Goal: Information Seeking & Learning: Learn about a topic

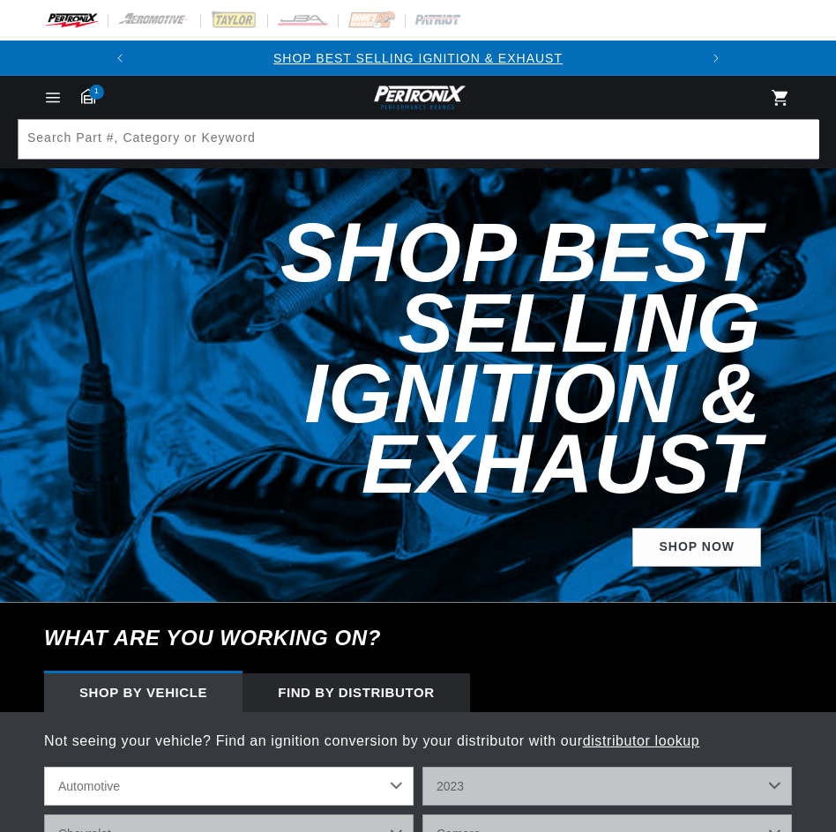
select select "RideType"
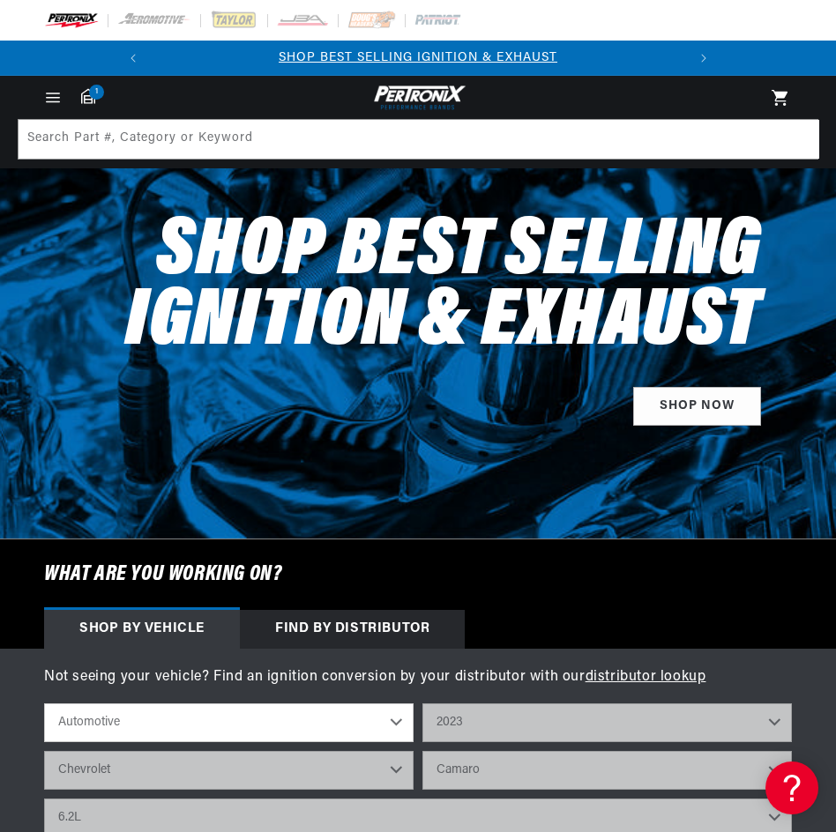
select select "2023"
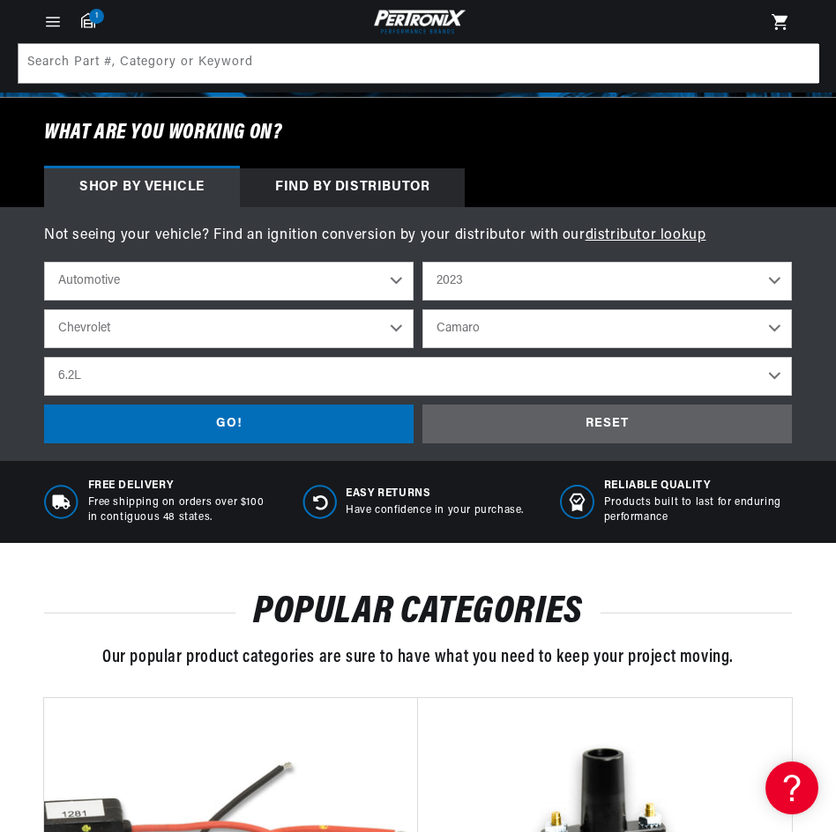
scroll to position [441, 0]
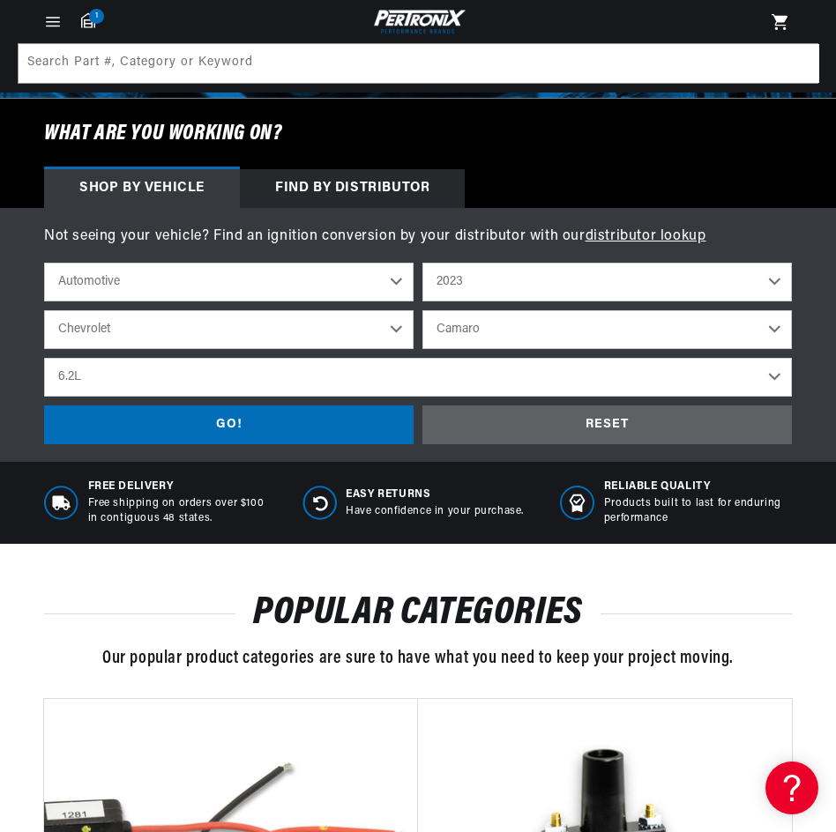
click at [395, 287] on select "Automotive Agricultural Industrial Marine Motorcycle" at bounding box center [228, 282] width 369 height 39
click at [774, 282] on select "2026 2025 2024 2023 2022 2021 2020 2019 2018 2017 2016 2015 2014 2013 2012 2011…" at bounding box center [606, 282] width 369 height 39
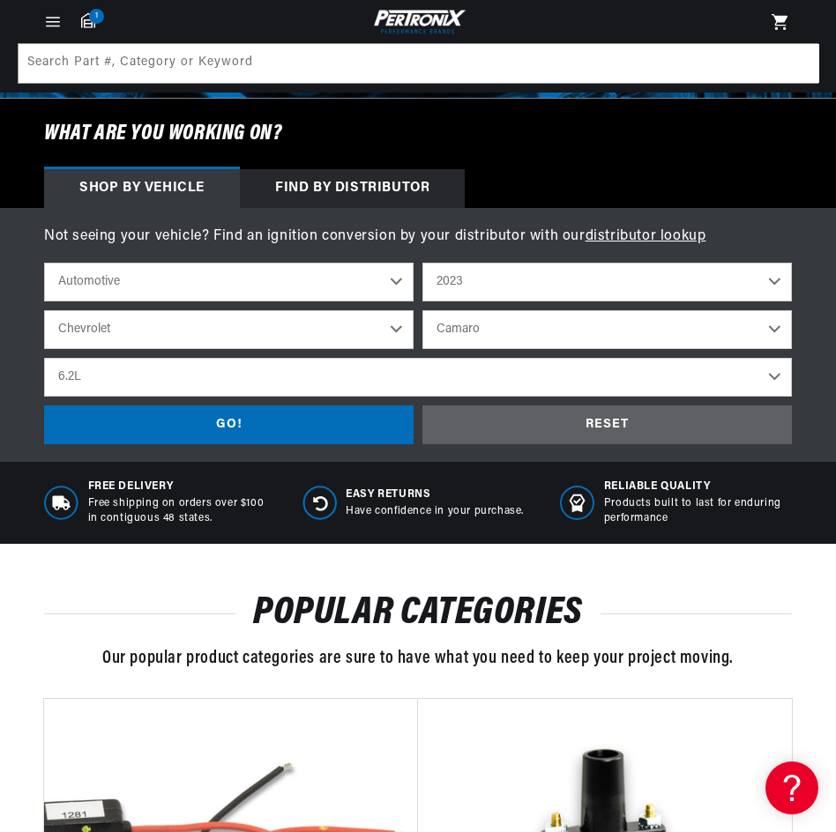
click at [776, 282] on select "2026 2025 2024 2023 2022 2021 2020 2019 2018 2017 2016 2015 2014 2013 2012 2011…" at bounding box center [606, 282] width 369 height 39
click at [396, 283] on select "Automotive Agricultural Industrial Marine Motorcycle" at bounding box center [228, 282] width 369 height 39
click at [44, 263] on select "Automotive Agricultural Industrial Marine Motorcycle" at bounding box center [228, 282] width 369 height 39
click at [404, 342] on select "Chevrolet Ford" at bounding box center [228, 329] width 369 height 39
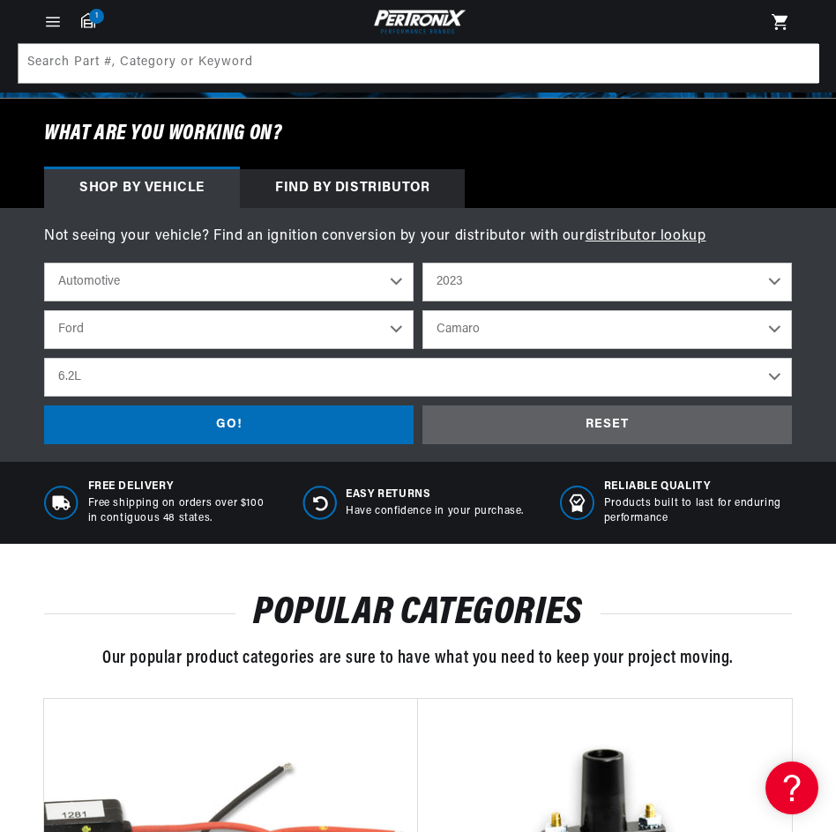
click at [44, 310] on select "Chevrolet Ford" at bounding box center [228, 329] width 369 height 39
select select "Ford"
select select "Model"
select select "Engine"
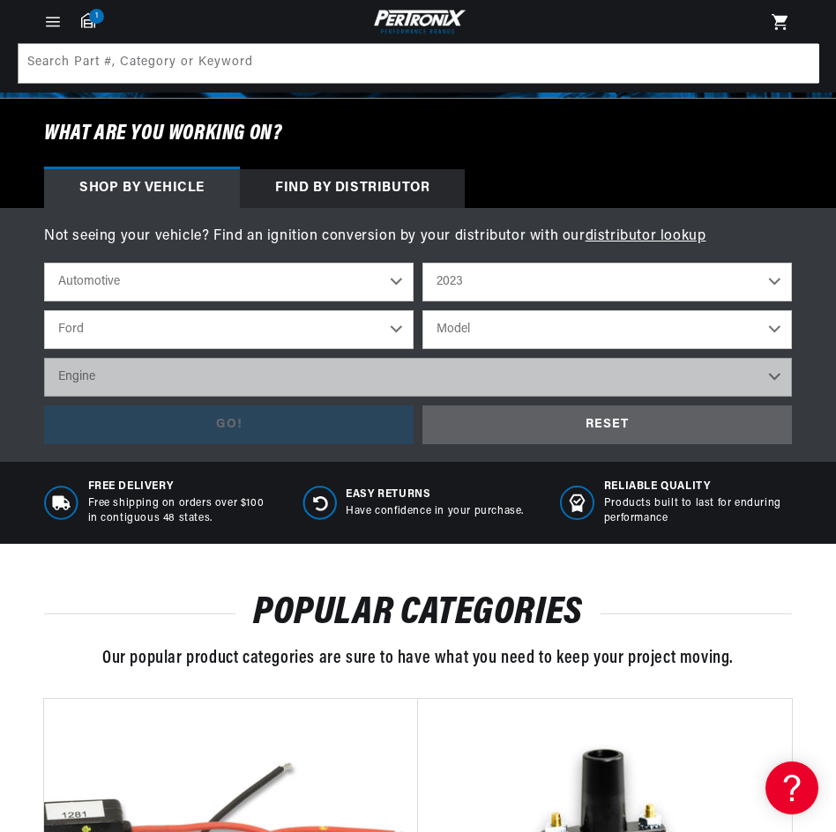
click at [581, 287] on select "2026 2025 2024 2023 2022 2021 2020 2019 2018 2017 2016 2015 2014 2013 2012 2011…" at bounding box center [606, 282] width 369 height 39
click at [422, 263] on select "2026 2025 2024 2023 2022 2021 2020 2019 2018 2017 2016 2015 2014 2013 2012 2011…" at bounding box center [606, 282] width 369 height 39
select select "2010"
click at [362, 317] on select "Cadillac Chevrolet Chrysler Dodge Ford GMC INFINITI Jeep [GEOGRAPHIC_DATA] Merc…" at bounding box center [228, 329] width 369 height 39
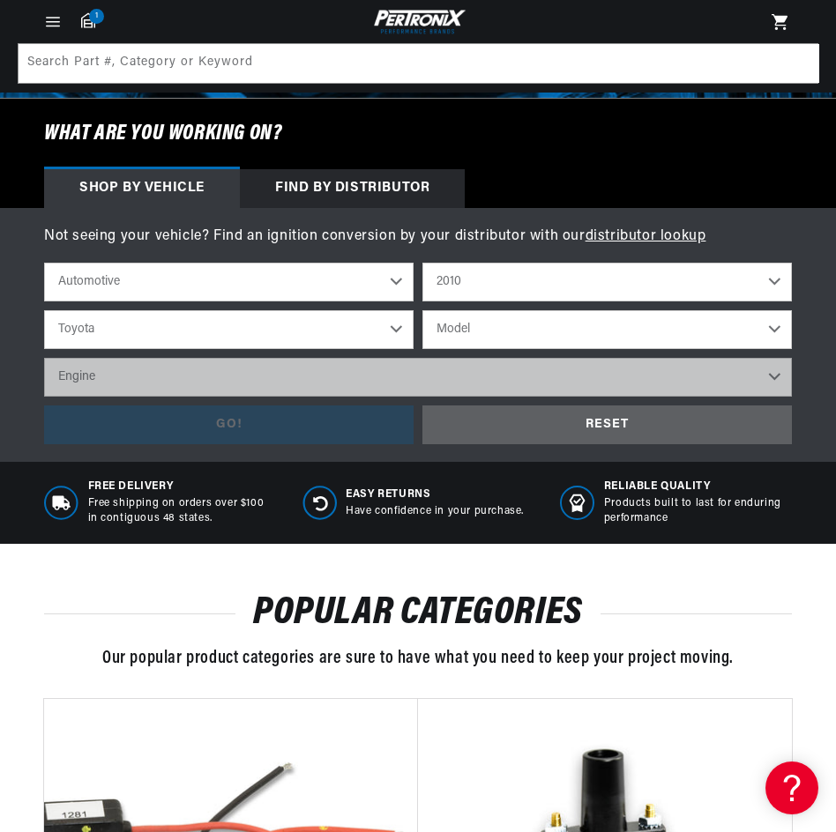
click at [44, 310] on select "Cadillac Chevrolet Chrysler Dodge Ford GMC INFINITI Jeep [GEOGRAPHIC_DATA] Merc…" at bounding box center [228, 329] width 369 height 39
select select "Toyota"
click at [631, 297] on select "2026 2025 2024 2023 2022 2021 2020 2019 2018 2017 2016 2015 2014 2013 2012 2011…" at bounding box center [606, 282] width 369 height 39
drag, startPoint x: 628, startPoint y: 288, endPoint x: 621, endPoint y: 300, distance: 13.5
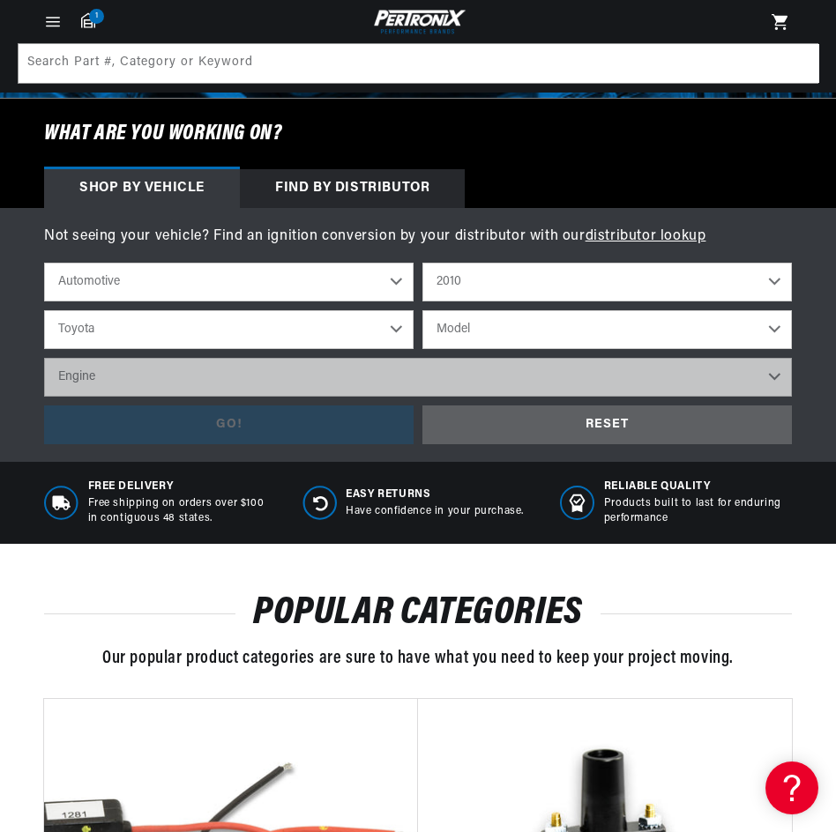
click at [628, 288] on select "2026 2025 2024 2023 2022 2021 2020 2019 2018 2017 2016 2015 2014 2013 2012 2011…" at bounding box center [606, 282] width 369 height 39
click at [603, 332] on select "Model FJ Cruiser [GEOGRAPHIC_DATA] [GEOGRAPHIC_DATA] [GEOGRAPHIC_DATA]" at bounding box center [606, 329] width 369 height 39
click at [273, 474] on div "Recently Viewed Products Vendor [PERSON_NAME]'s Headers 1992-96 Chevy Corvette …" at bounding box center [418, 662] width 836 height 401
drag, startPoint x: 737, startPoint y: 267, endPoint x: 728, endPoint y: 285, distance: 19.7
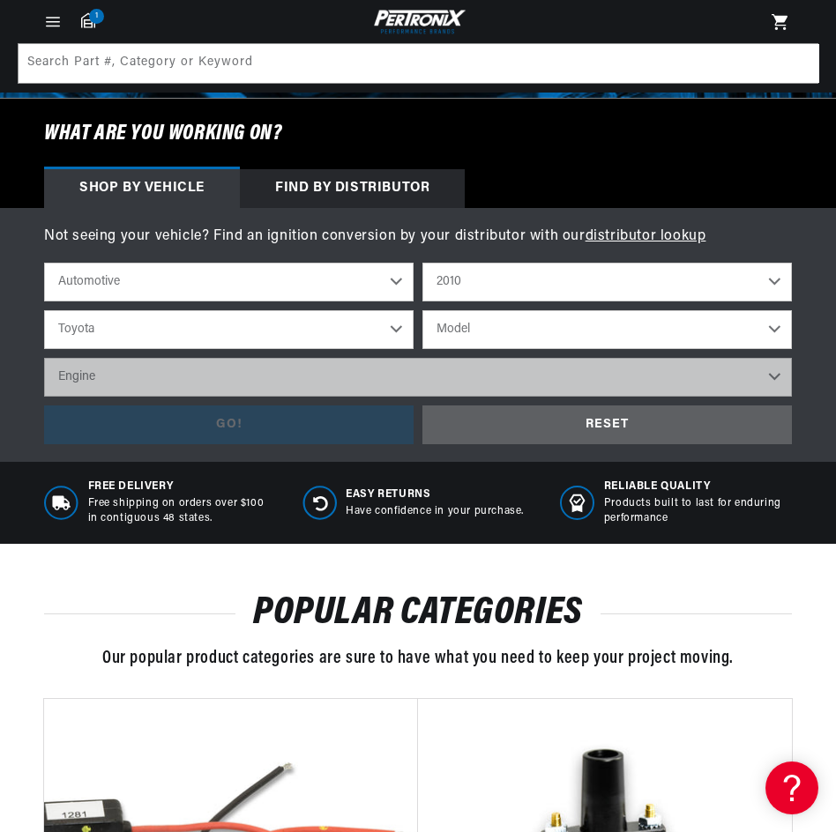
click at [737, 267] on select "2026 2025 2024 2023 2022 2021 2020 2019 2018 2017 2016 2015 2014 2013 2012 2011…" at bounding box center [606, 282] width 369 height 39
click at [422, 263] on select "2026 2025 2024 2023 2022 2021 2020 2019 2018 2017 2016 2015 2014 2013 2012 2011…" at bounding box center [606, 282] width 369 height 39
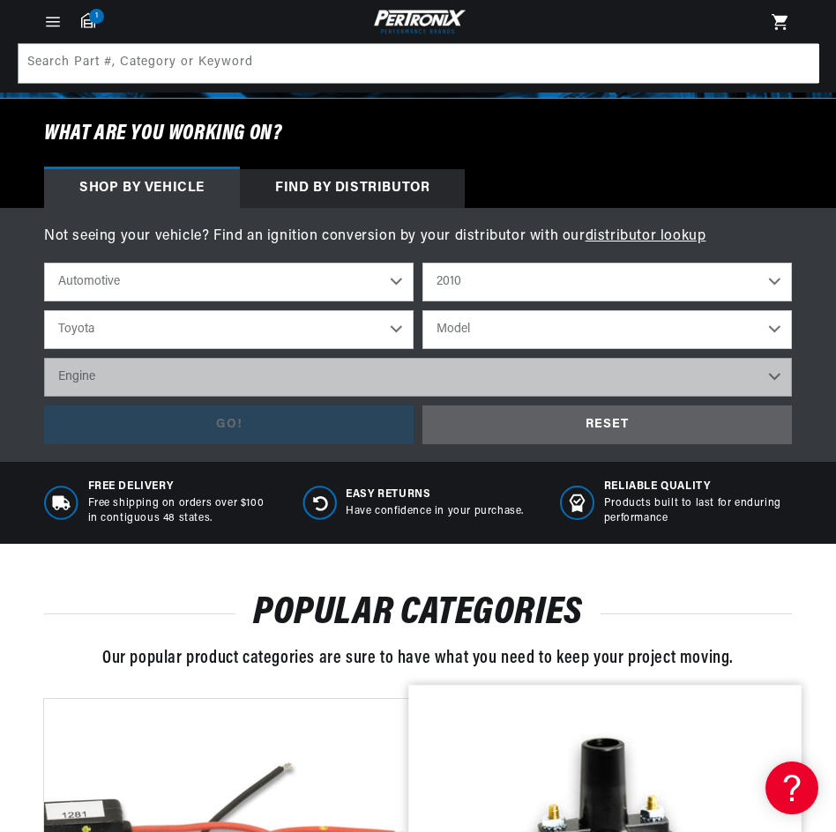
select select "1919"
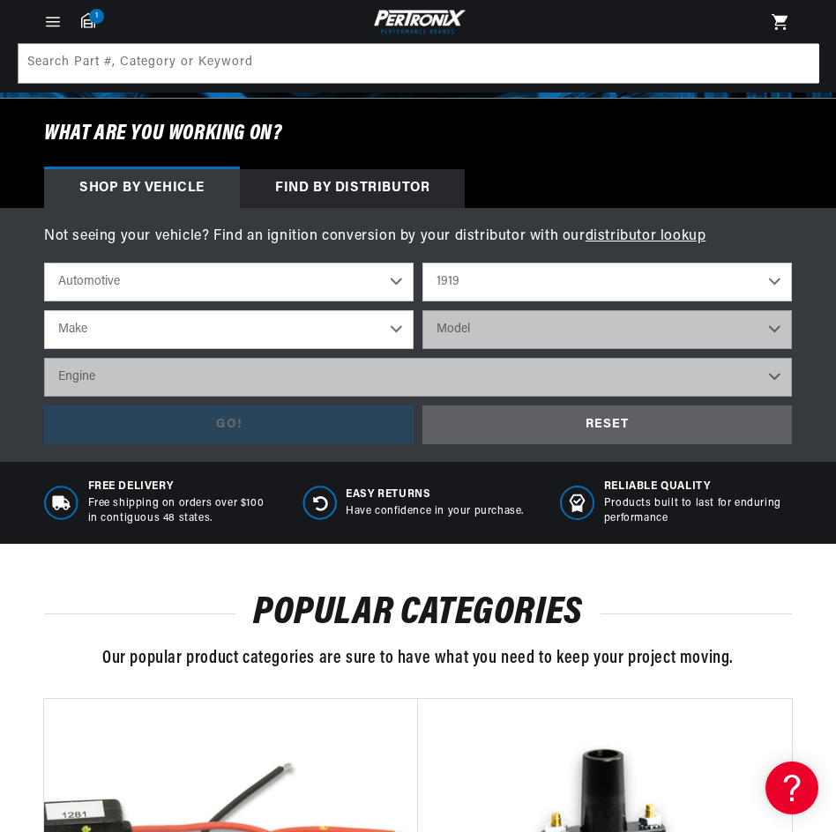
scroll to position [0, 534]
click at [382, 324] on select "Make Dodge Brothers" at bounding box center [228, 329] width 369 height 39
select select "Dodge-Brothers"
click at [44, 310] on select "Make Dodge Brothers" at bounding box center [228, 329] width 369 height 39
select select "Dodge-Brothers"
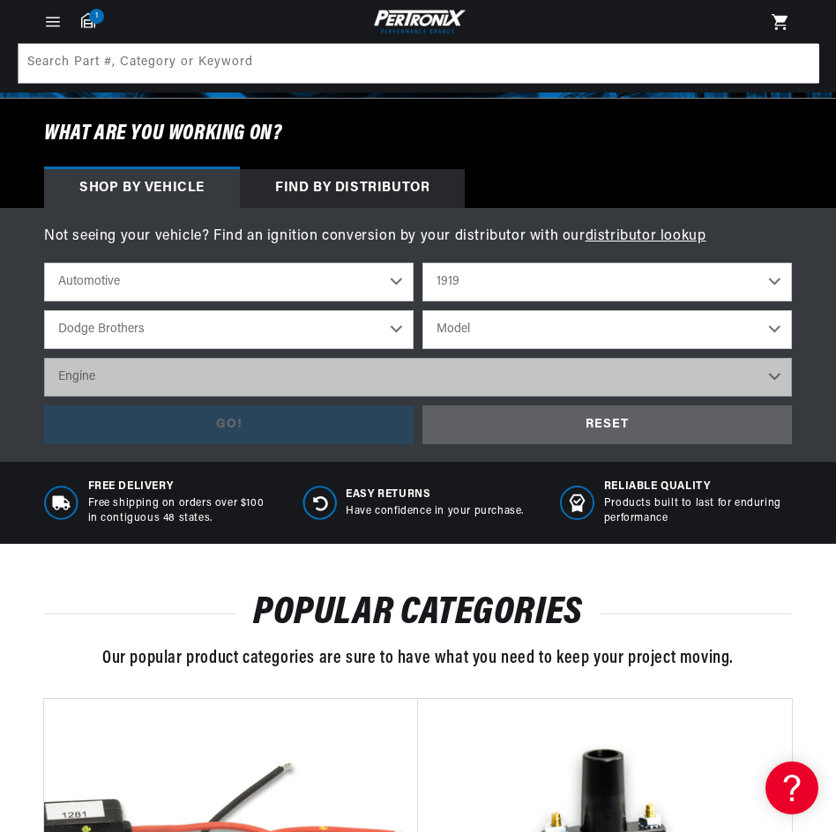
click at [526, 316] on select "Model All models" at bounding box center [606, 329] width 369 height 39
select select "All-models"
click at [422, 310] on select "Model All models" at bounding box center [606, 329] width 369 height 39
select select "All-models"
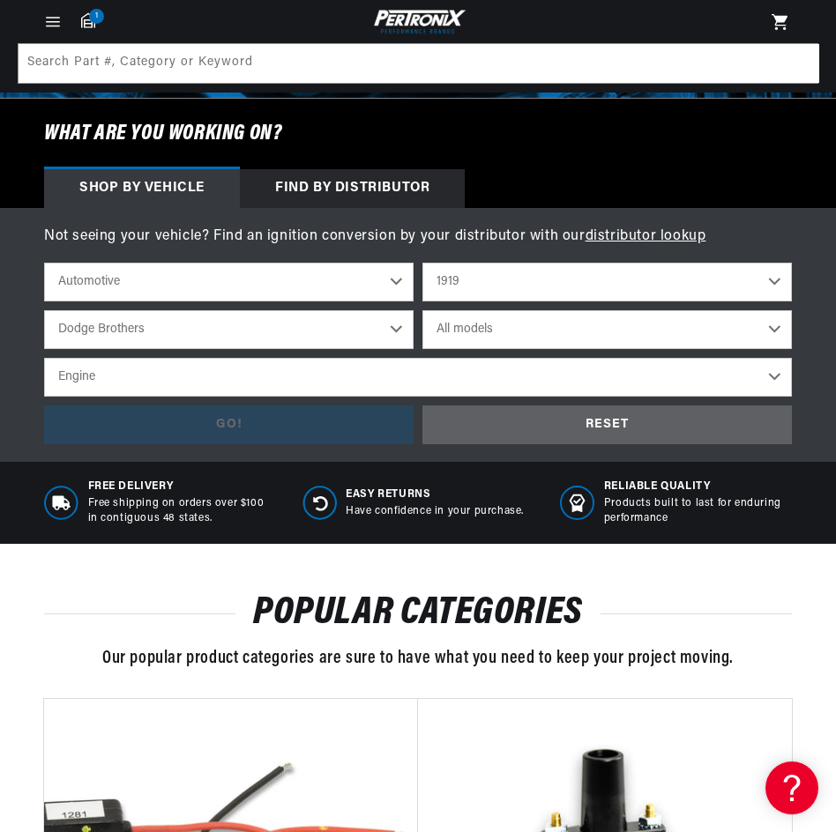
click at [275, 374] on select "Engine 4" at bounding box center [418, 377] width 748 height 39
select select "4"
click at [44, 358] on select "Engine 4" at bounding box center [418, 377] width 748 height 39
select select "4"
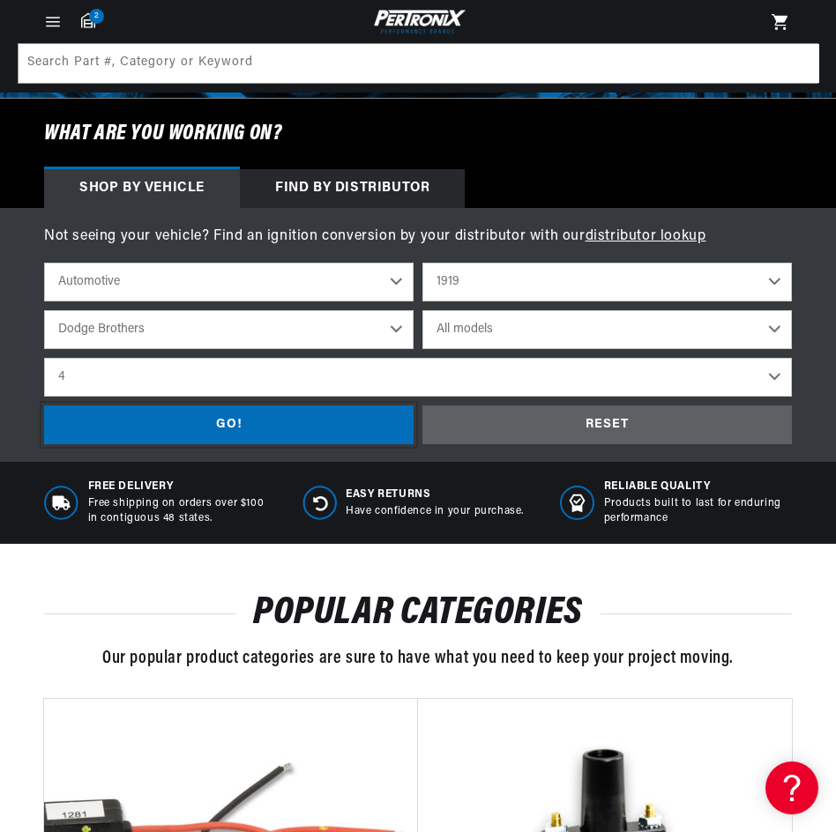
click at [233, 412] on div "GO!" at bounding box center [228, 426] width 369 height 40
